Goal: Task Accomplishment & Management: Manage account settings

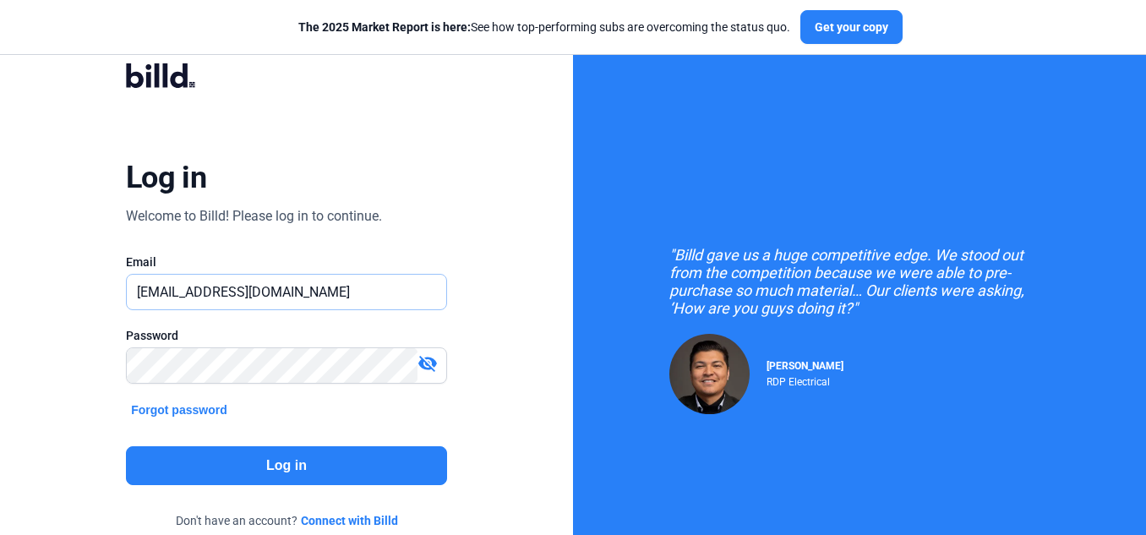
drag, startPoint x: 280, startPoint y: 292, endPoint x: 80, endPoint y: 297, distance: 199.5
click at [80, 297] on div "Log in Welcome to Billd! Please log in to continue. Email showman@getnada.com P…" at bounding box center [286, 307] width 412 height 535
paste input "ailic.bot@gmail"
type input "[DOMAIN_NAME][EMAIL_ADDRESS][DOMAIN_NAME]"
click at [325, 467] on button "Log in" at bounding box center [286, 465] width 321 height 39
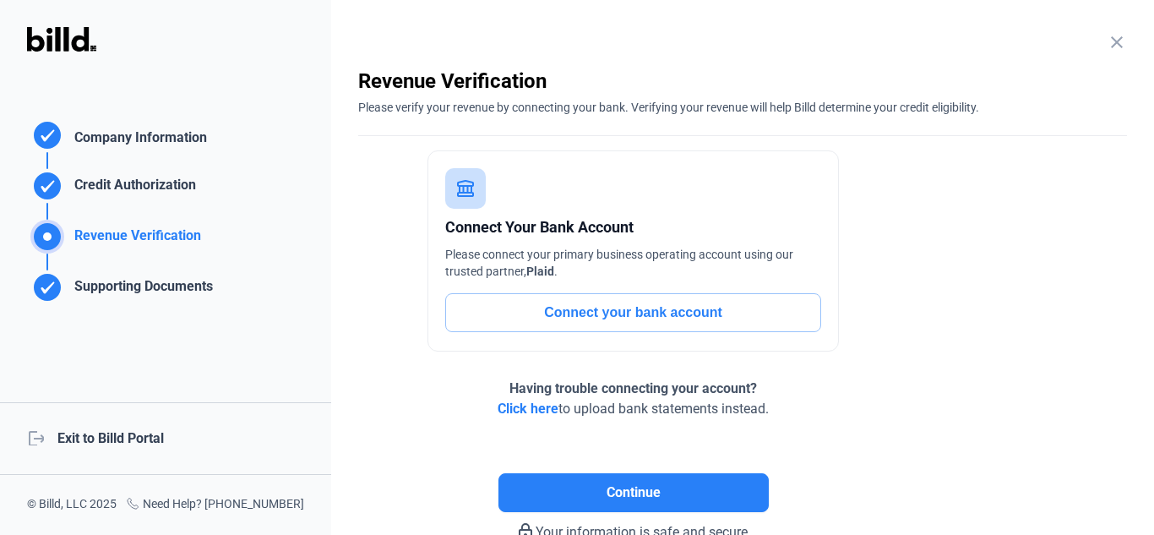
click at [126, 429] on div "logout Exit to Billd Portal" at bounding box center [165, 438] width 331 height 73
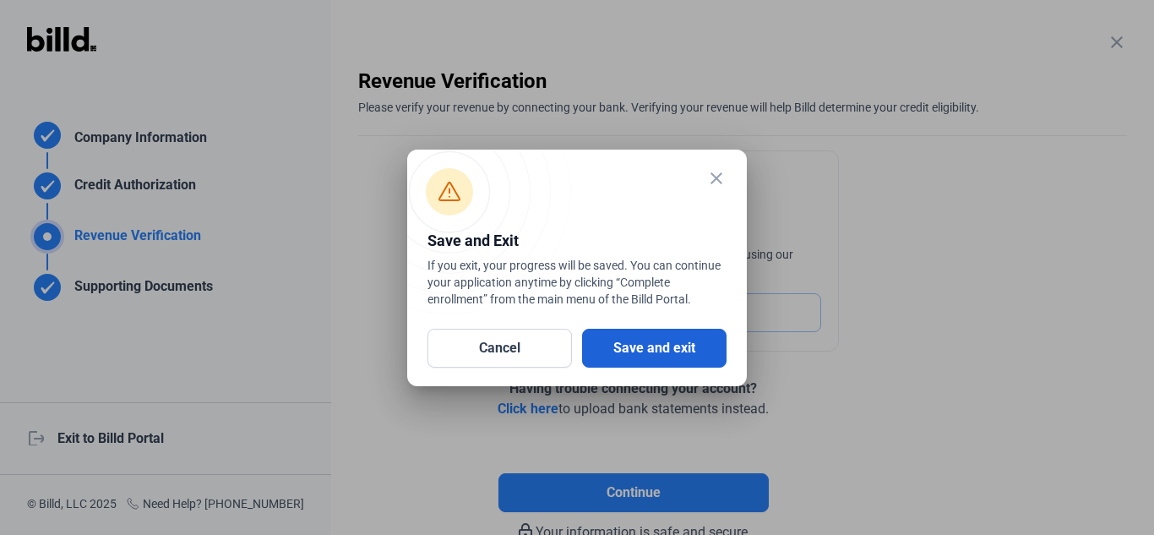
click at [690, 341] on button "Save and exit" at bounding box center [654, 348] width 145 height 39
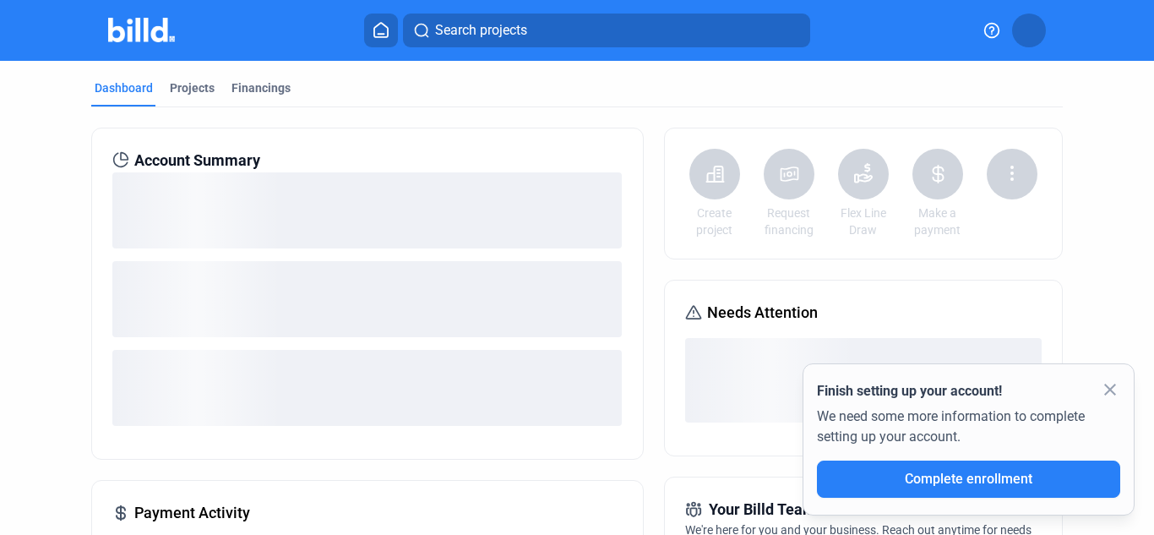
click at [1115, 390] on mat-icon "close" at bounding box center [1110, 389] width 20 height 20
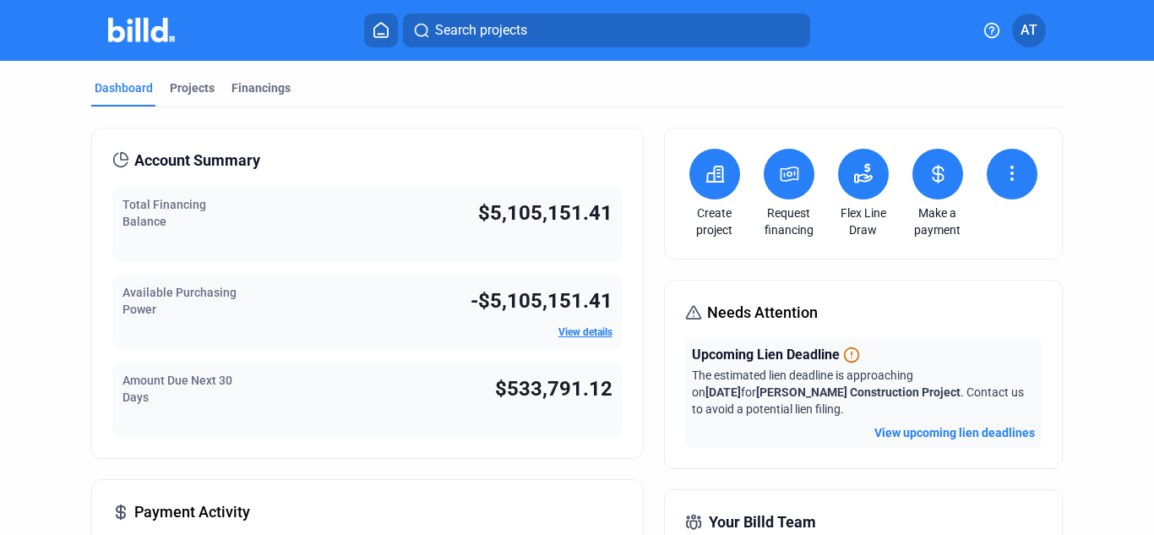
click at [697, 168] on button at bounding box center [715, 174] width 51 height 51
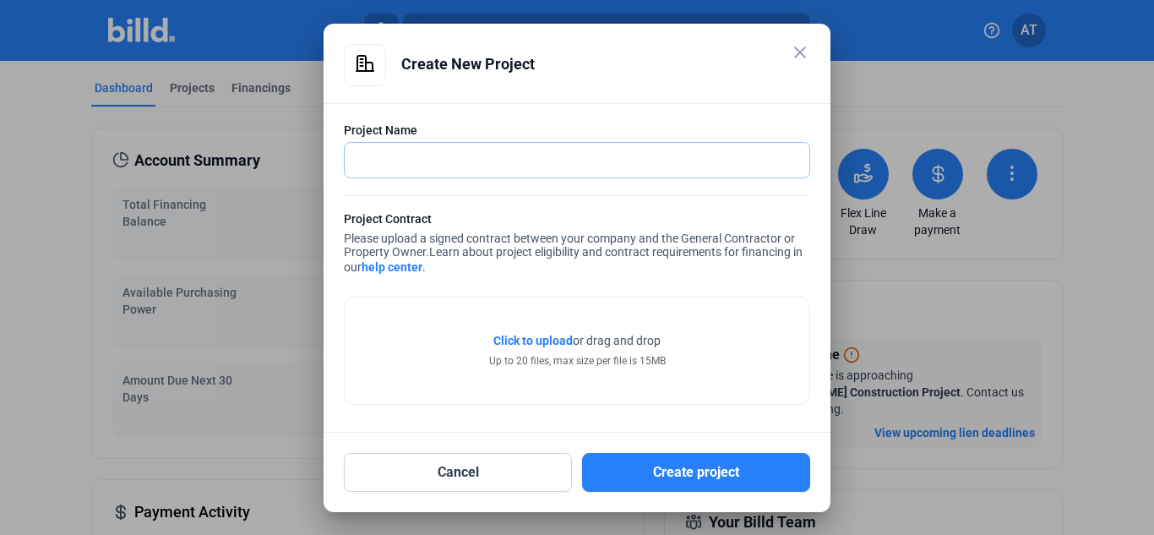
click at [570, 154] on input "text" at bounding box center [568, 160] width 446 height 35
type input "Today_15th Oct_2"
click at [563, 338] on span "Click to upload" at bounding box center [533, 341] width 79 height 14
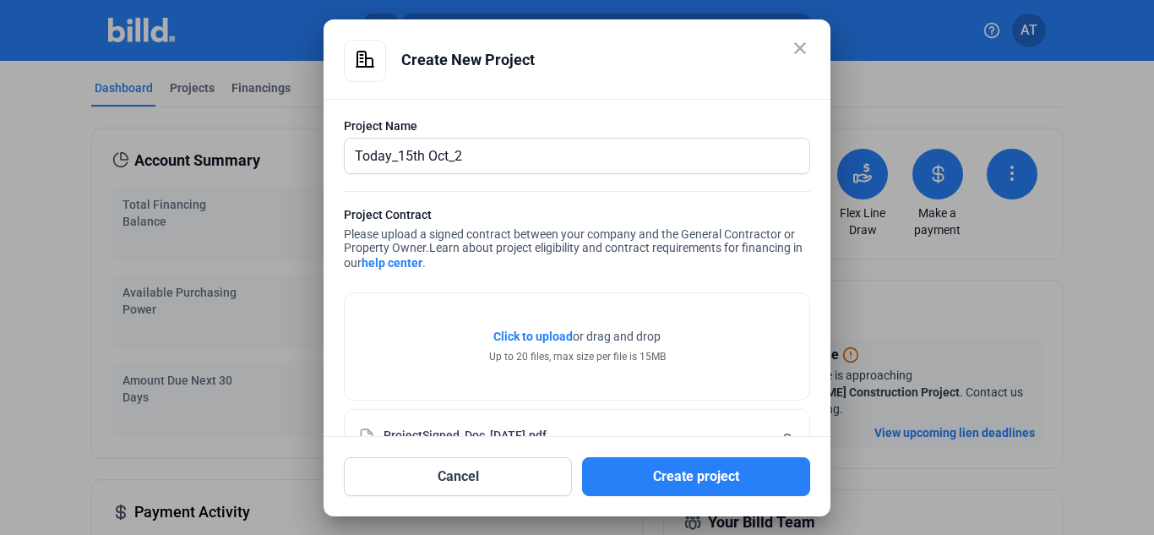
scroll to position [56, 0]
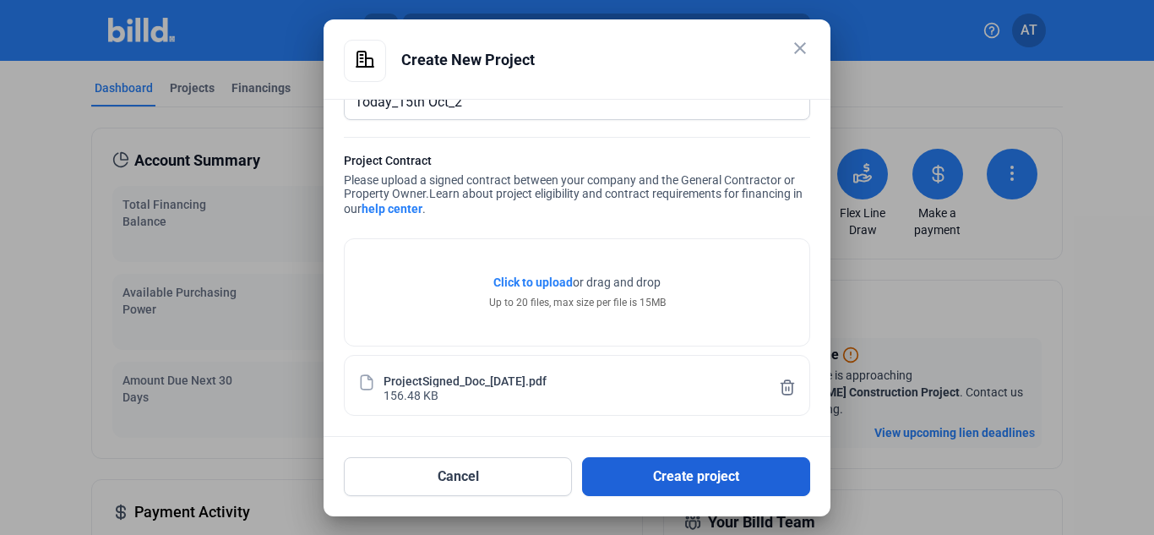
click at [674, 473] on button "Create project" at bounding box center [696, 476] width 228 height 39
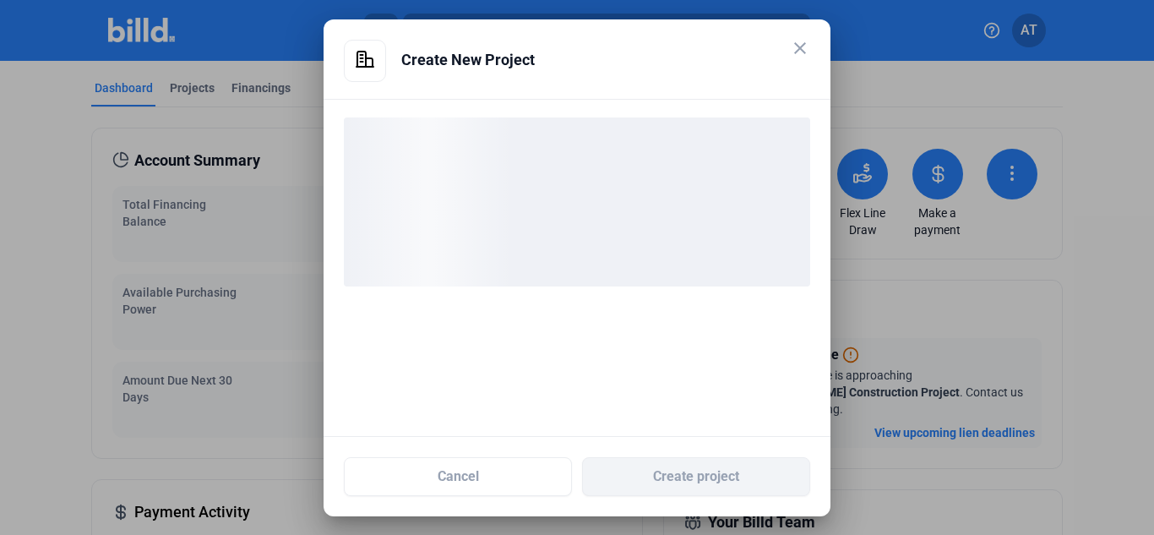
scroll to position [0, 0]
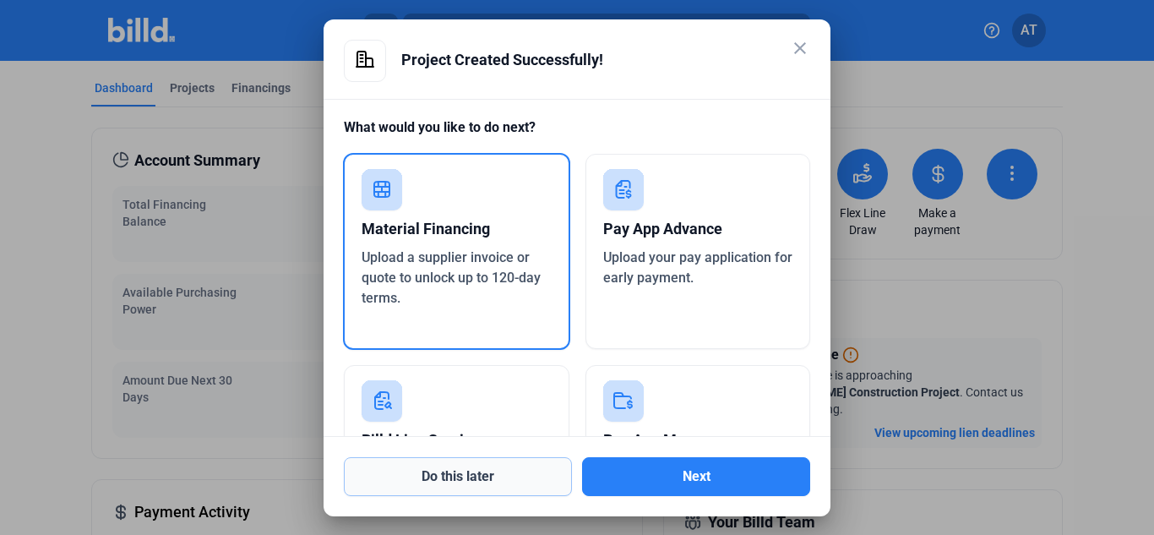
click at [533, 472] on button "Do this later" at bounding box center [458, 476] width 228 height 39
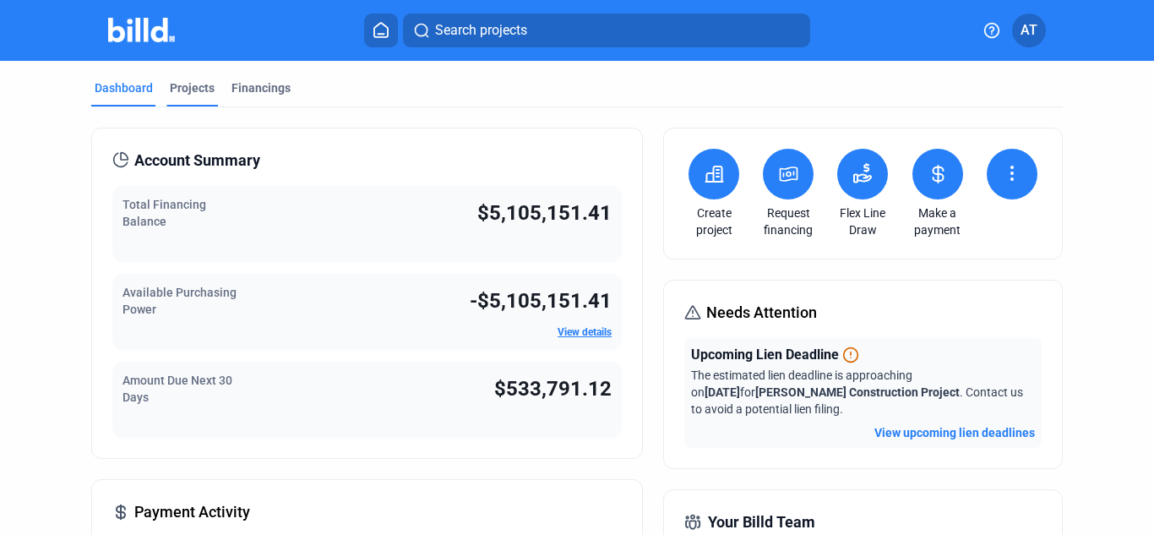
click at [188, 83] on div "Projects" at bounding box center [192, 87] width 45 height 17
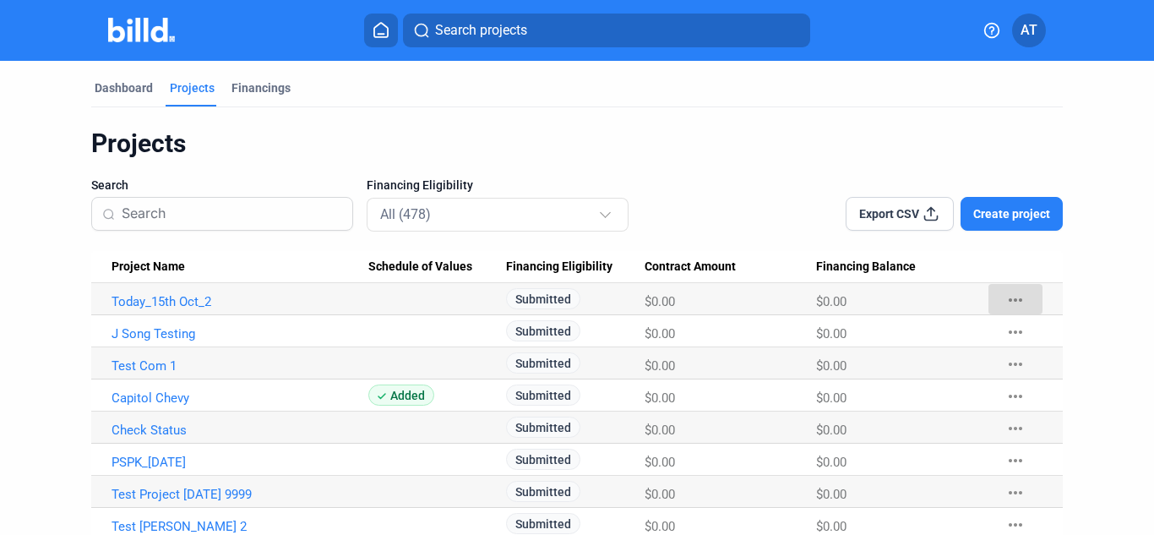
click at [1006, 297] on mat-icon "more_horiz" at bounding box center [1016, 300] width 20 height 20
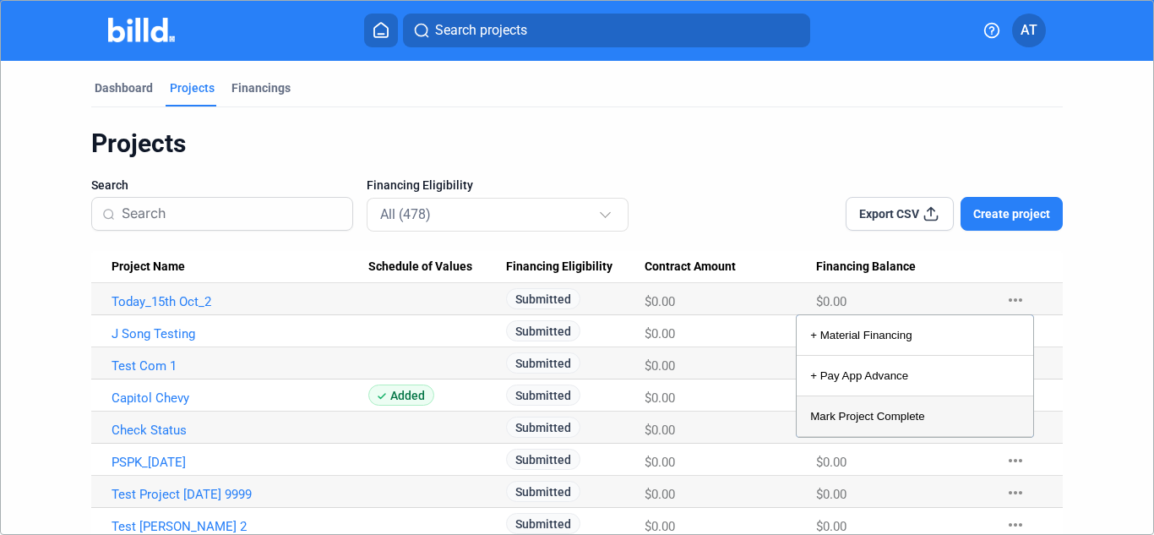
click at [890, 414] on button "Mark Project Complete" at bounding box center [915, 416] width 237 height 41
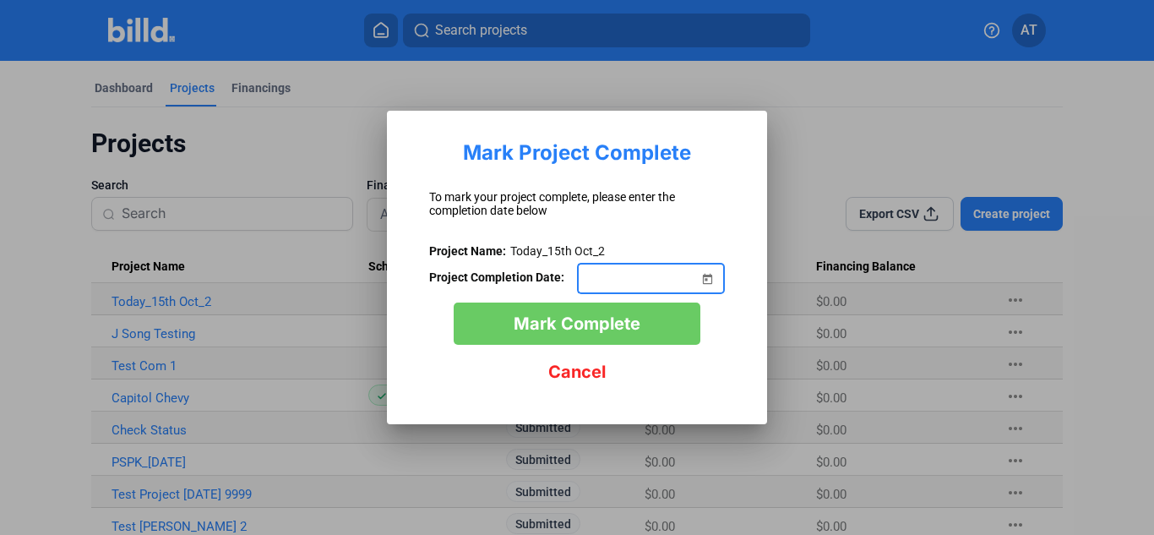
click at [701, 280] on span "Open calendar" at bounding box center [707, 268] width 41 height 41
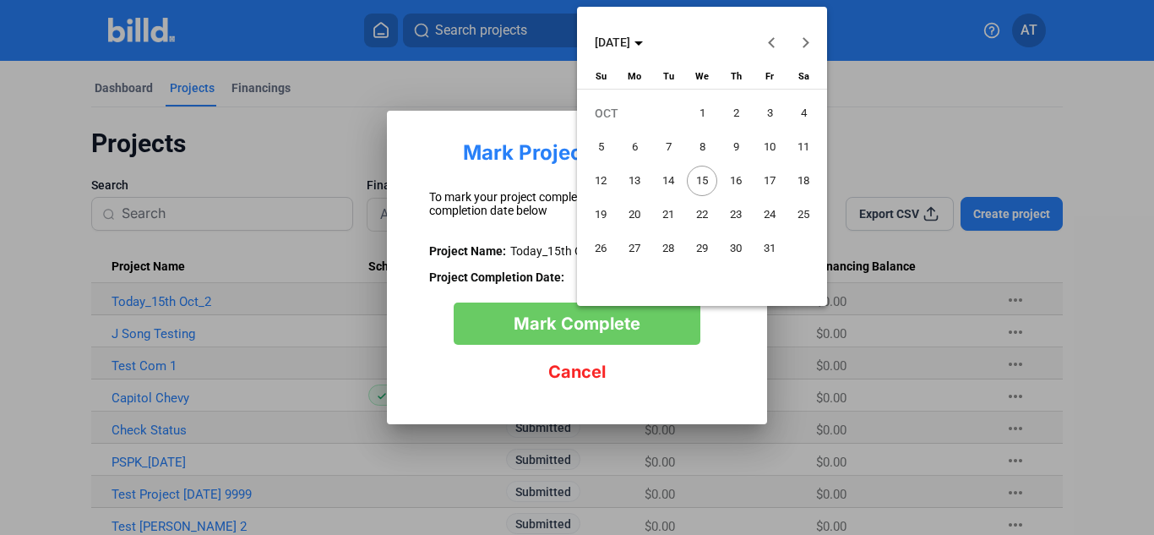
click at [704, 183] on span "15" at bounding box center [702, 181] width 30 height 30
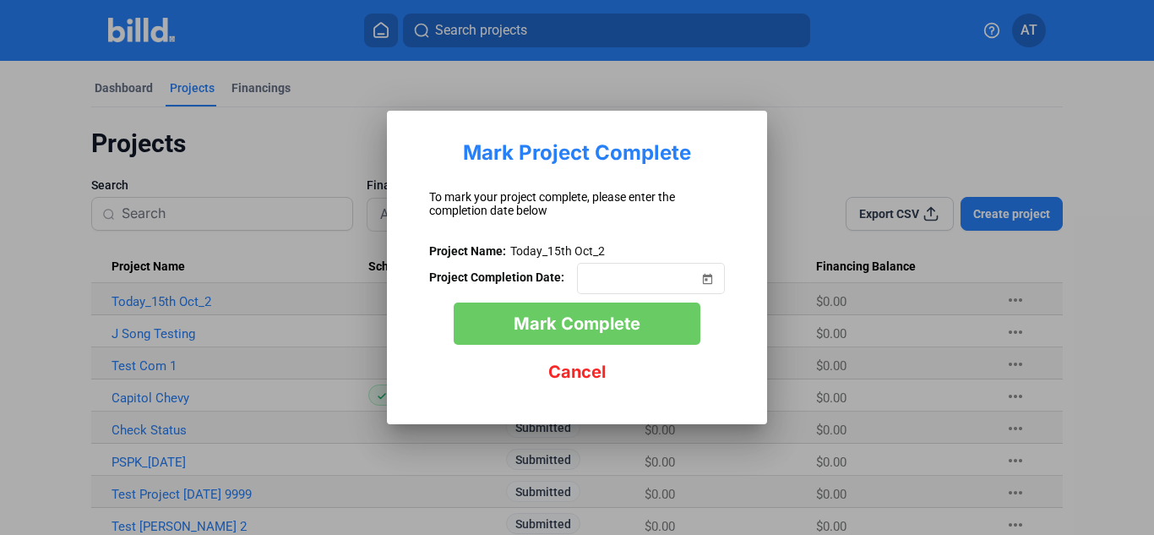
click at [639, 319] on span "Mark Complete" at bounding box center [577, 324] width 127 height 20
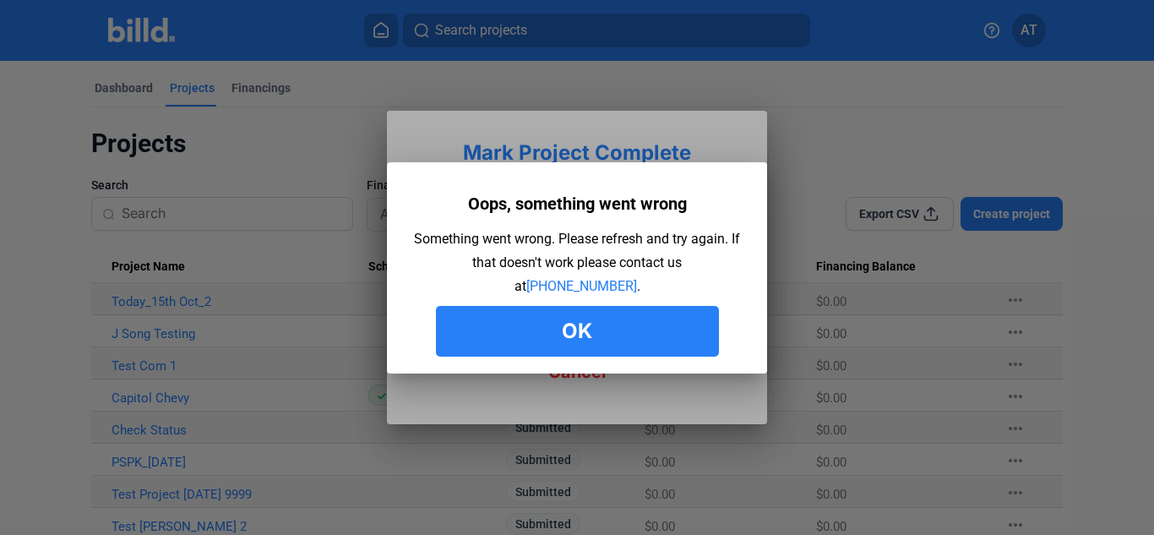
click at [639, 327] on button "Ok" at bounding box center [577, 331] width 283 height 51
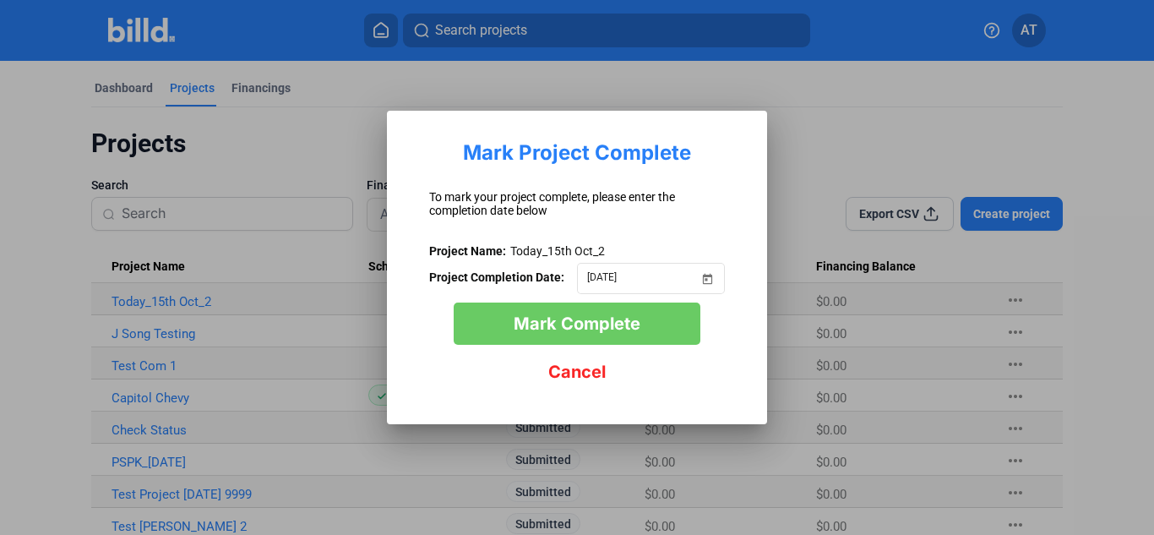
click at [639, 327] on span "Mark Complete" at bounding box center [577, 324] width 127 height 20
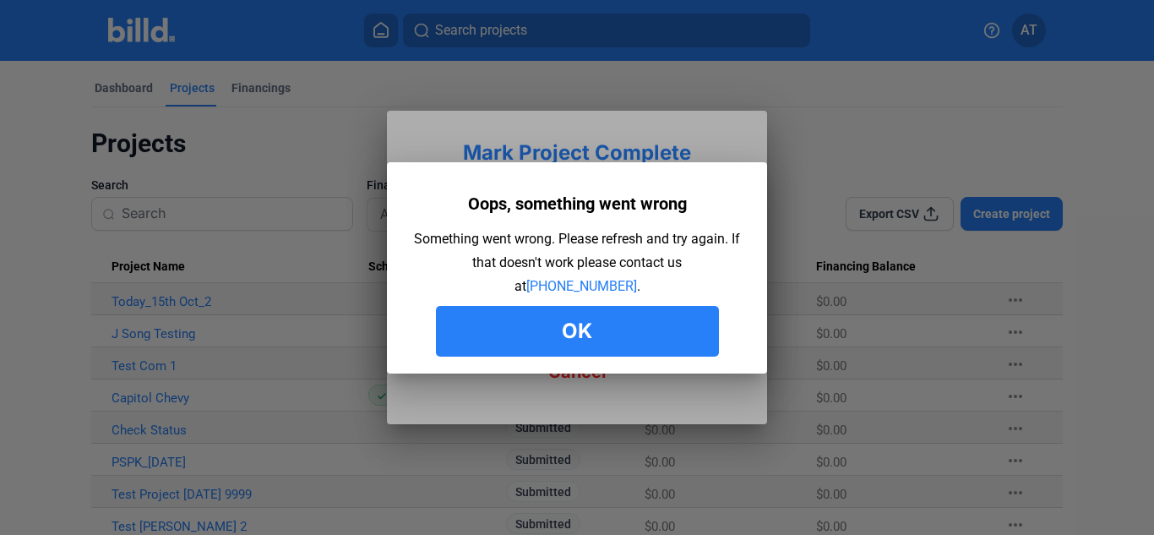
click at [639, 327] on button "Ok" at bounding box center [577, 331] width 283 height 51
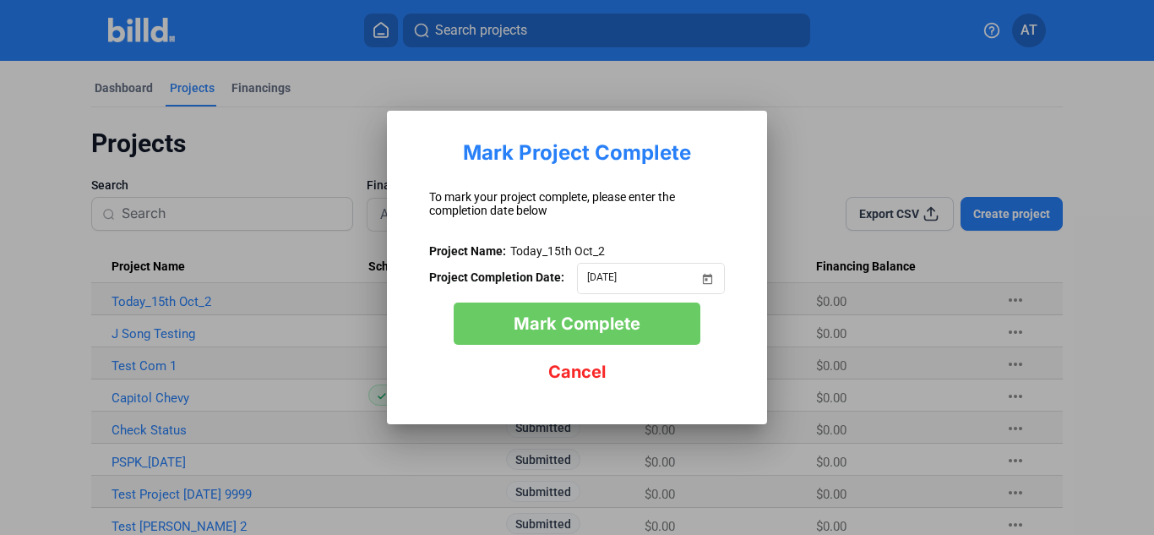
click at [587, 370] on span "Cancel" at bounding box center [577, 372] width 57 height 20
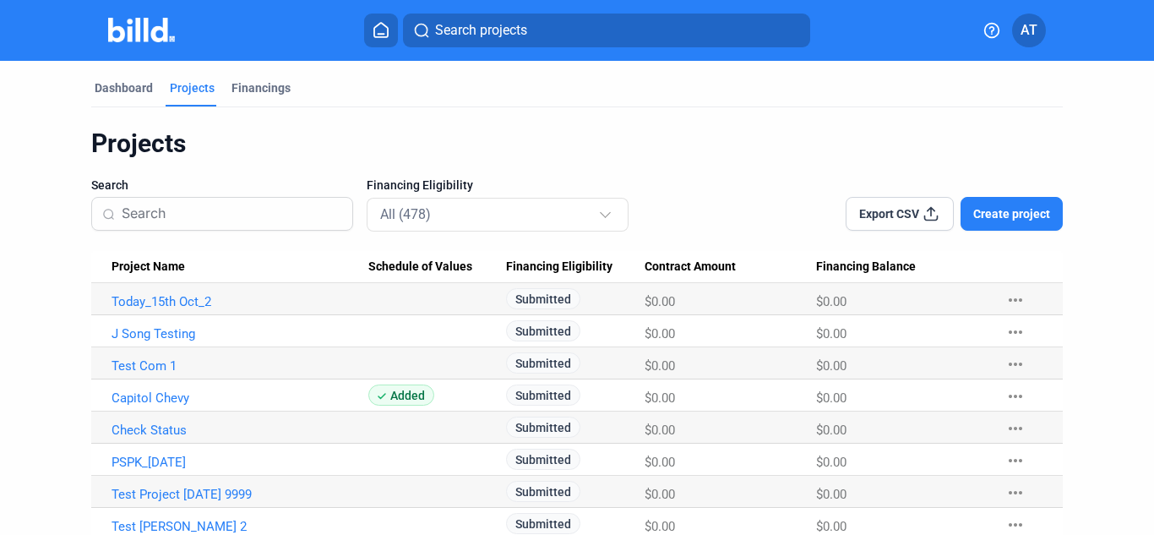
click at [1009, 303] on mat-icon "more_horiz" at bounding box center [1016, 300] width 20 height 20
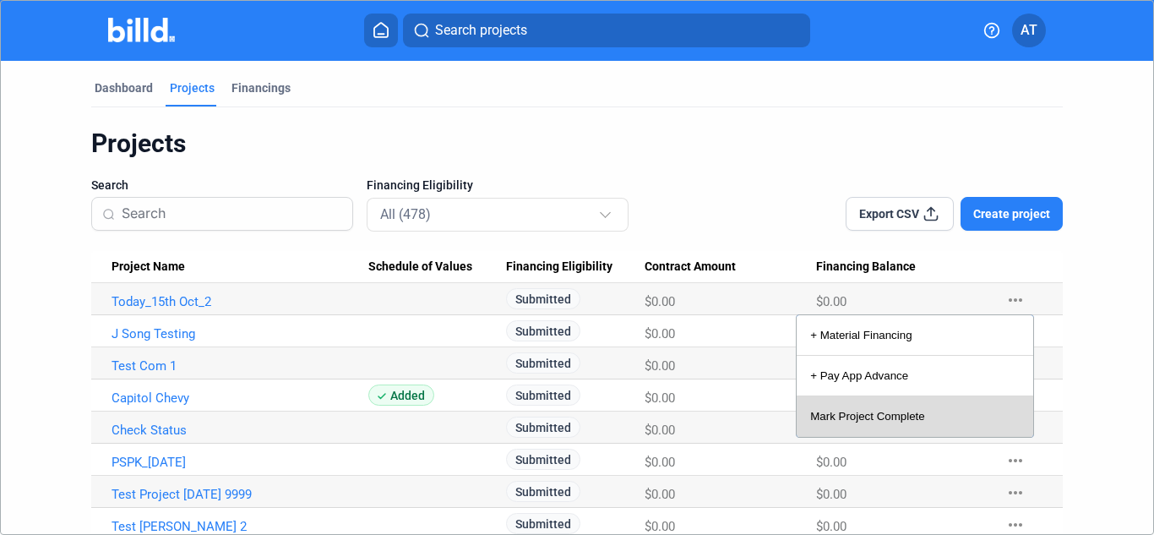
click at [911, 412] on button "Mark Project Complete" at bounding box center [915, 416] width 237 height 41
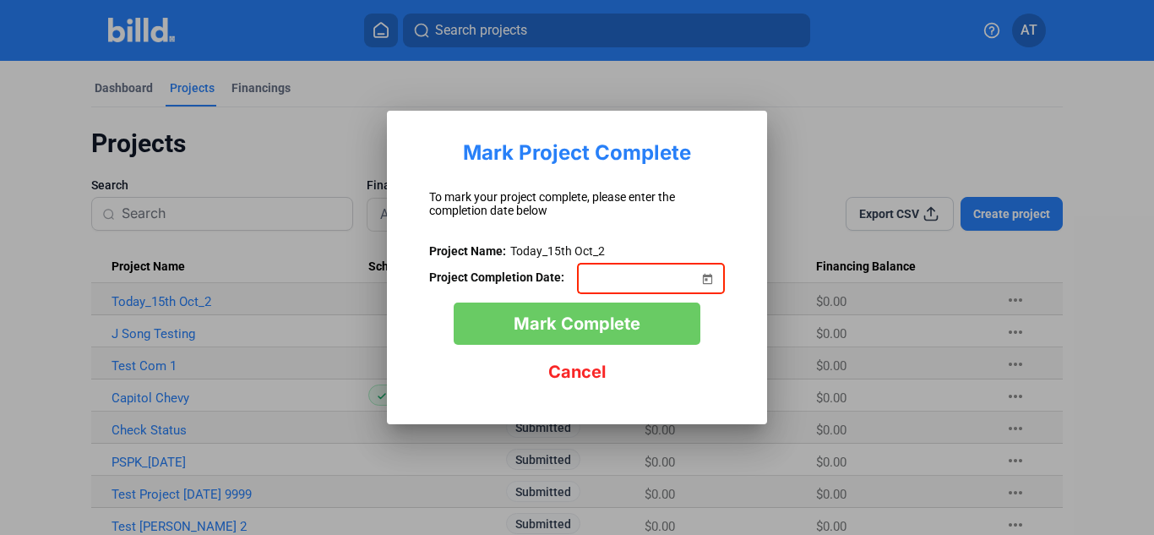
click at [712, 280] on span "Open calendar" at bounding box center [707, 268] width 41 height 41
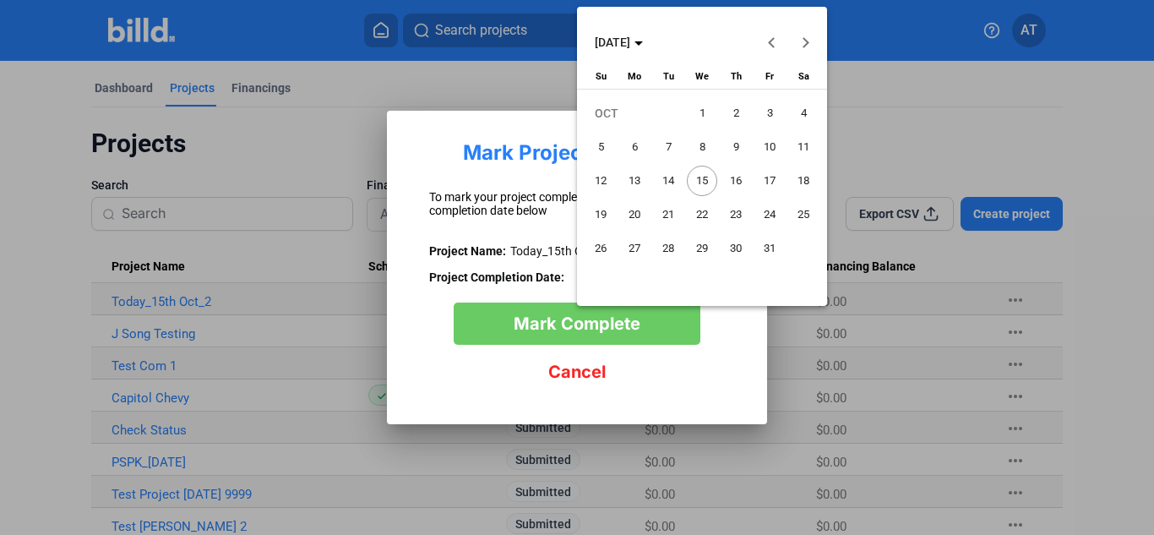
click at [1062, 119] on div at bounding box center [577, 267] width 1154 height 535
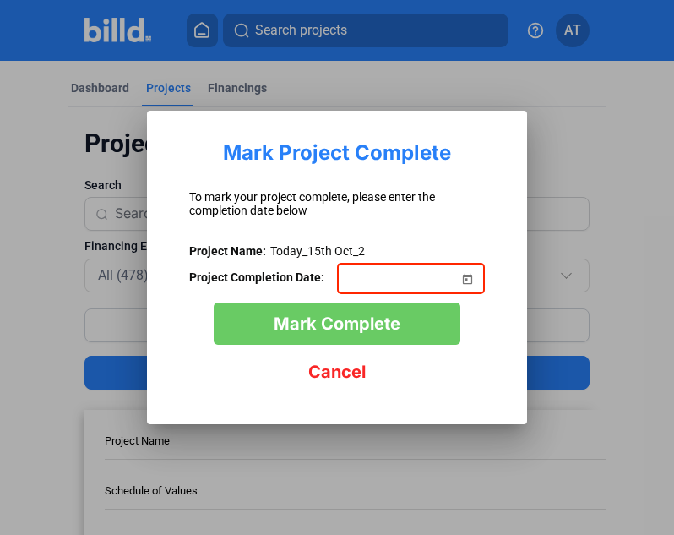
click at [464, 278] on span "Open calendar" at bounding box center [467, 268] width 41 height 41
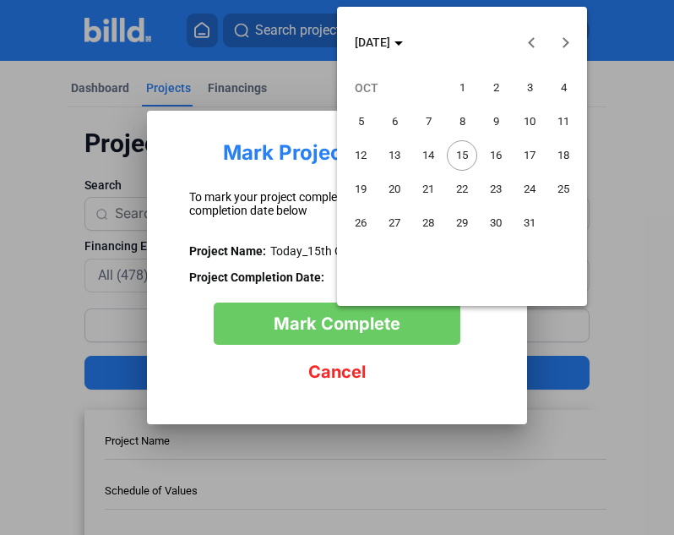
click at [467, 155] on span "15" at bounding box center [462, 155] width 30 height 30
type input "[DATE]"
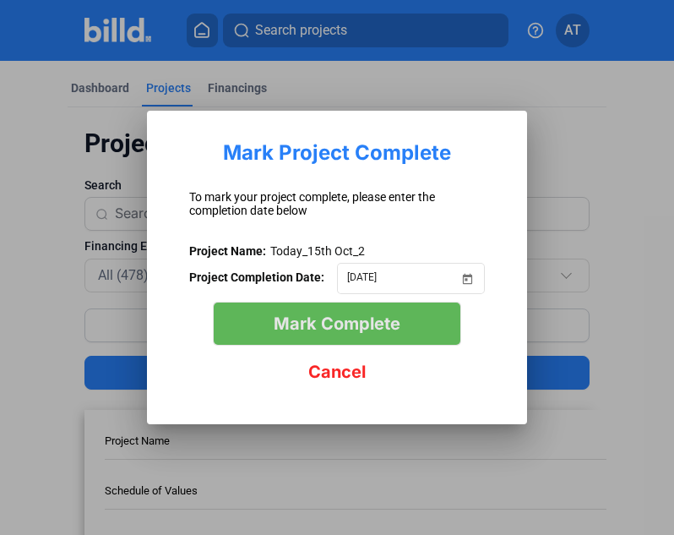
click at [386, 329] on span "Mark Complete" at bounding box center [337, 324] width 127 height 20
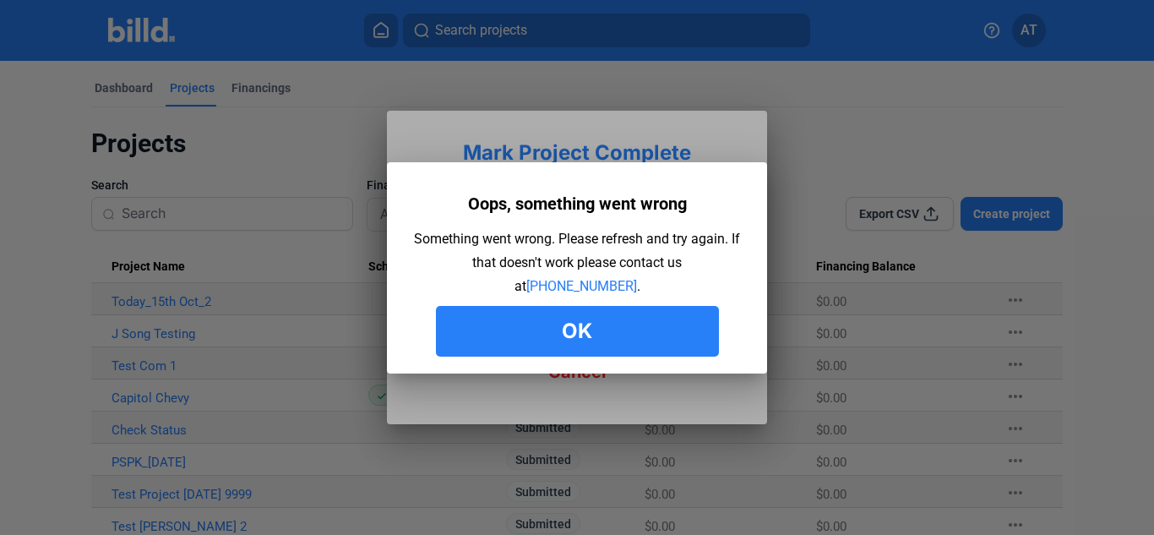
click at [530, 325] on button "Ok" at bounding box center [577, 331] width 283 height 51
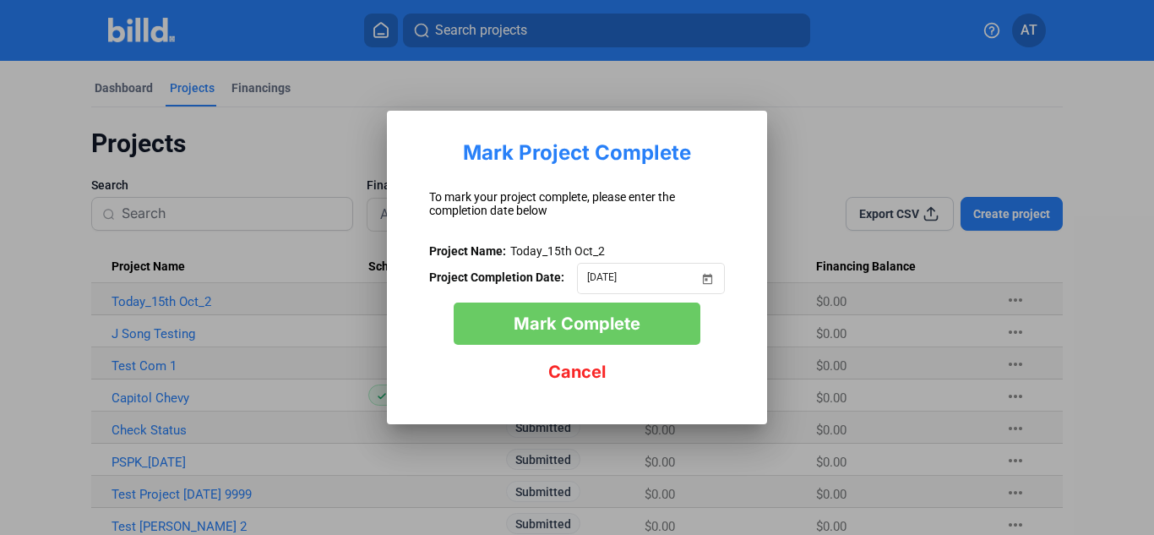
click at [561, 373] on span "Cancel" at bounding box center [577, 372] width 57 height 20
